Goal: Task Accomplishment & Management: Use online tool/utility

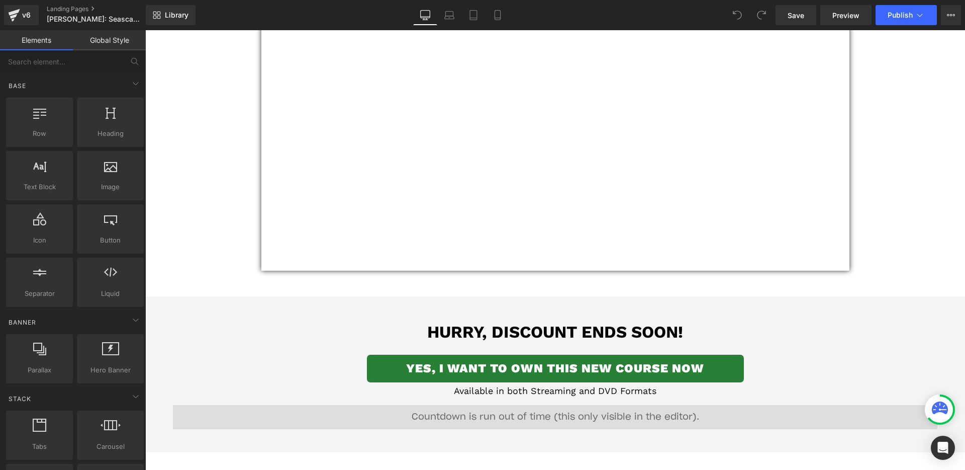
scroll to position [568, 0]
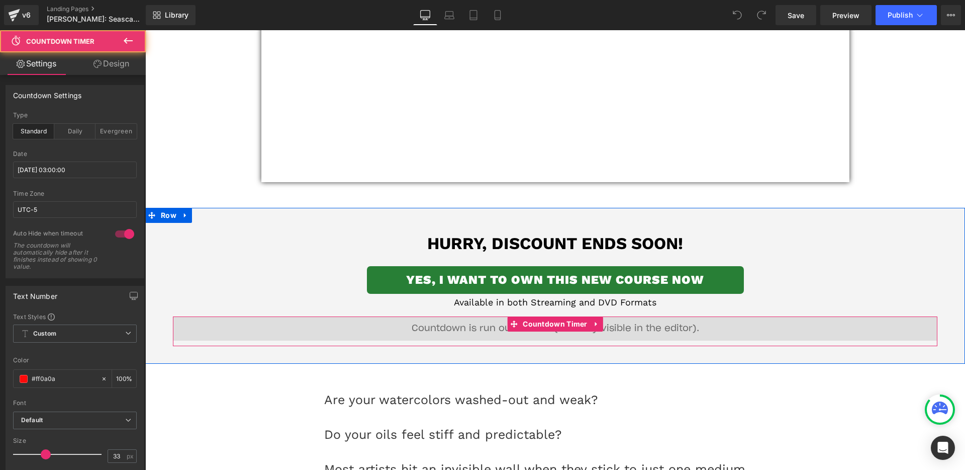
click at [525, 331] on div "00 Days 00 Hours 00 Minutes 00 Seconds" at bounding box center [555, 328] width 765 height 24
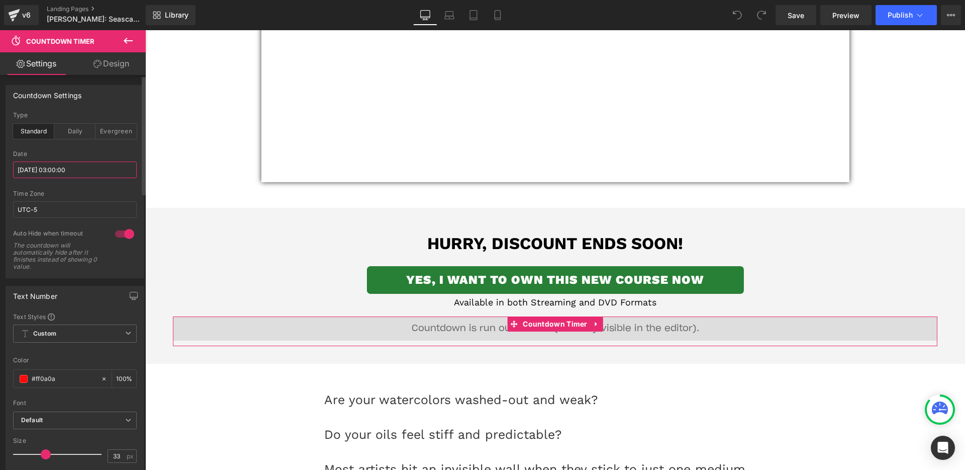
click at [41, 164] on input "[DATE] 03:00:00" at bounding box center [75, 169] width 124 height 17
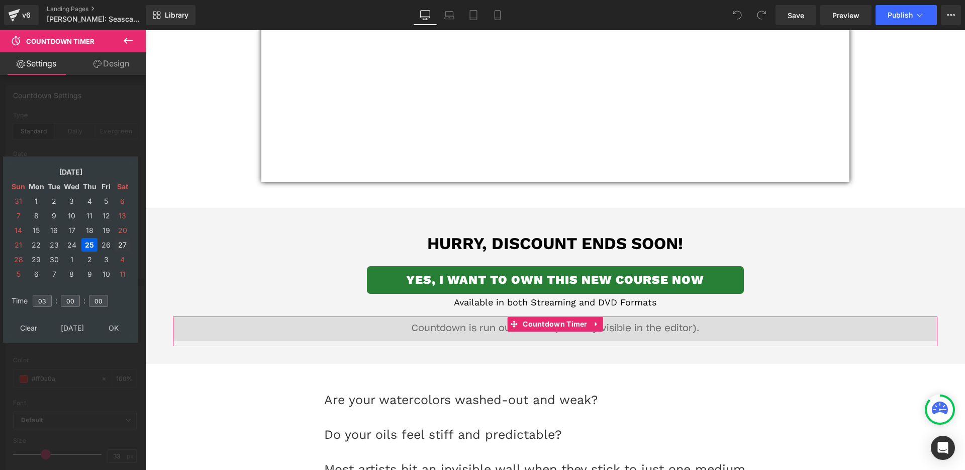
click at [118, 242] on td "27" at bounding box center [123, 245] width 16 height 14
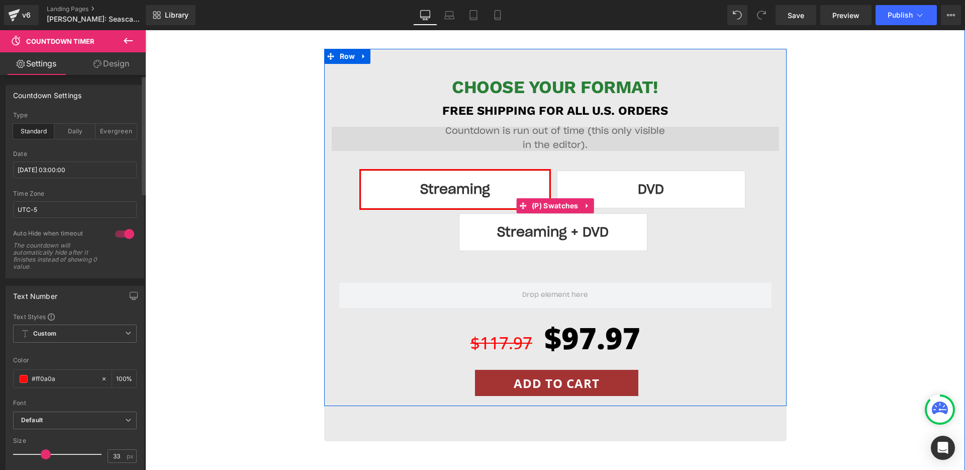
scroll to position [13112, 0]
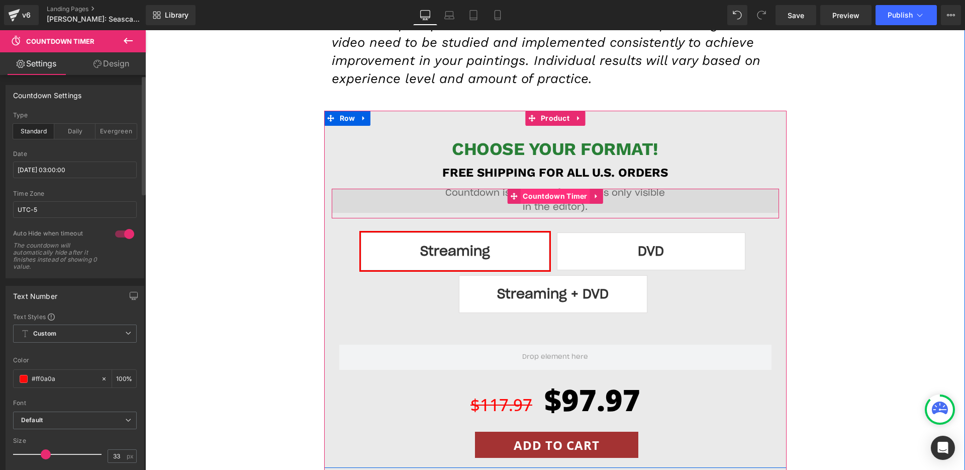
click at [533, 189] on span "Countdown Timer" at bounding box center [555, 196] width 70 height 15
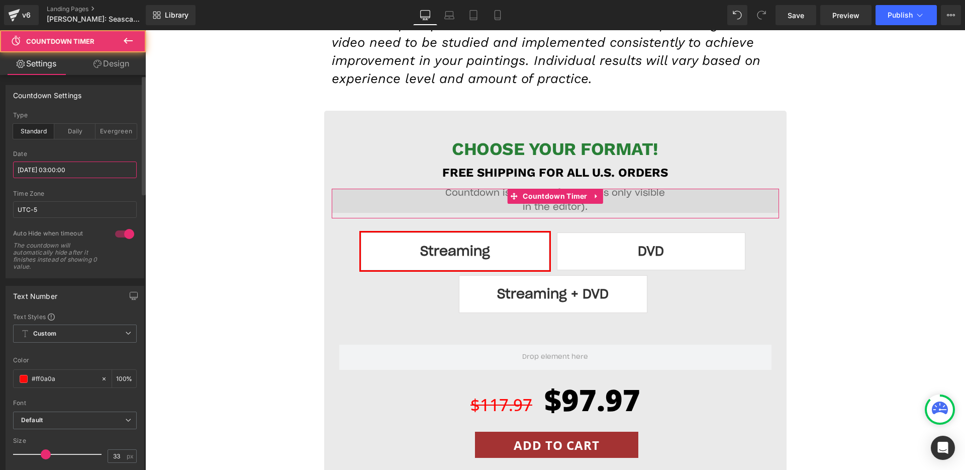
click at [92, 171] on input "[DATE] 03:00:00" at bounding box center [75, 169] width 124 height 17
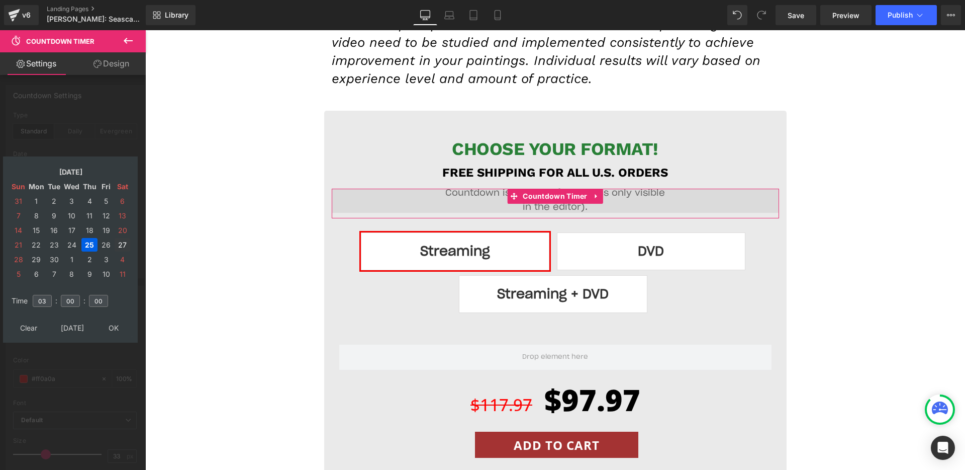
click at [128, 246] on td "27" at bounding box center [123, 245] width 16 height 14
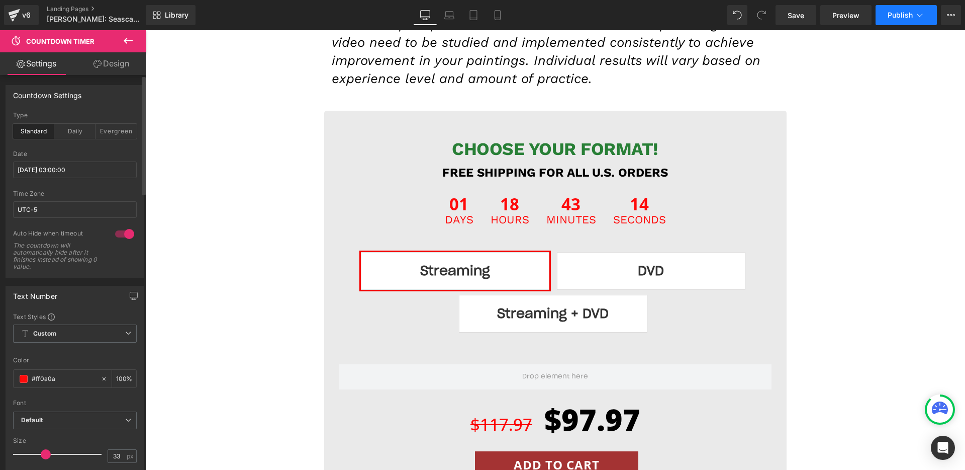
click at [898, 12] on span "Publish" at bounding box center [900, 15] width 25 height 8
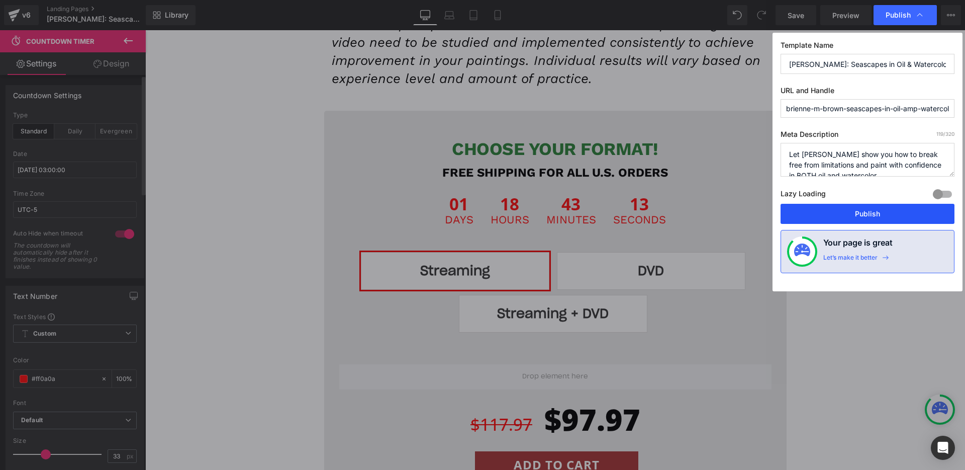
drag, startPoint x: 838, startPoint y: 214, endPoint x: 565, endPoint y: 38, distance: 324.5
click at [838, 214] on button "Publish" at bounding box center [868, 214] width 174 height 20
